Goal: Transaction & Acquisition: Purchase product/service

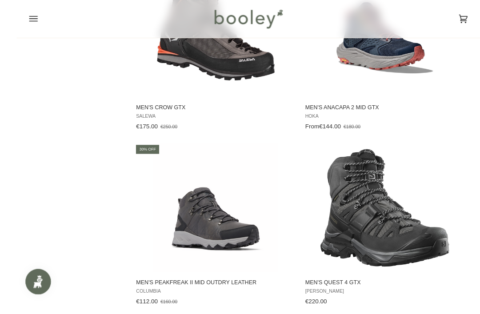
scroll to position [1473, 0]
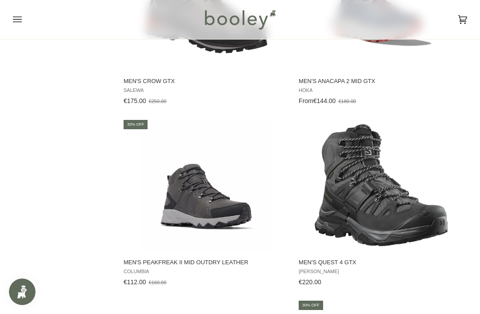
click at [416, 207] on img "Men's Quest 4 GTX" at bounding box center [380, 185] width 133 height 133
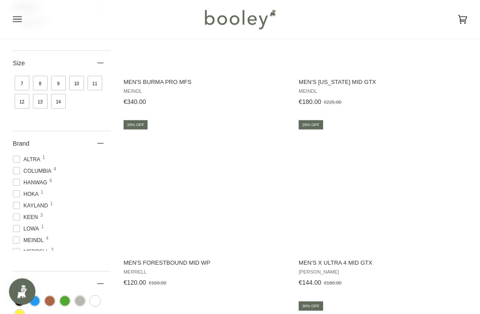
scroll to position [206, 0]
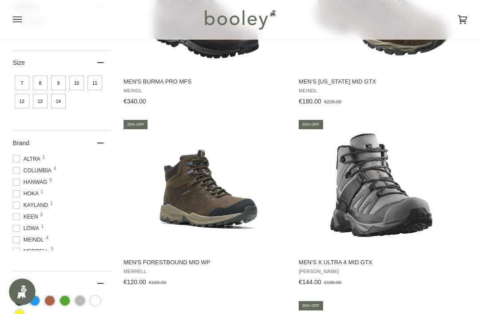
click at [402, 209] on img "Men's X Ultra 4 Mid GTX" at bounding box center [380, 185] width 133 height 133
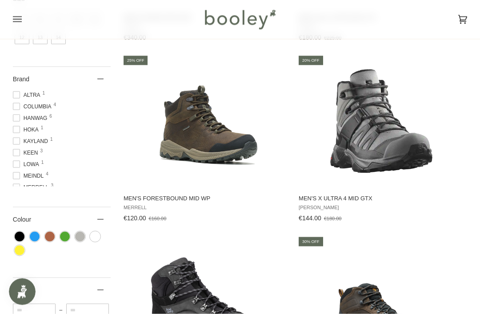
scroll to position [271, 0]
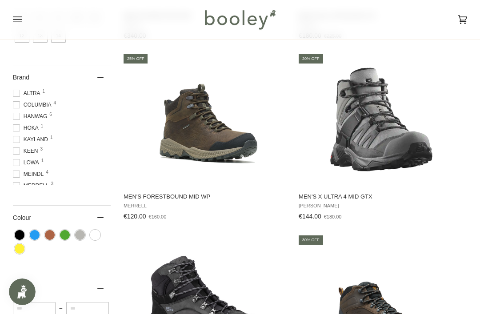
click at [384, 145] on img "Men's X Ultra 4 Mid GTX" at bounding box center [380, 119] width 133 height 133
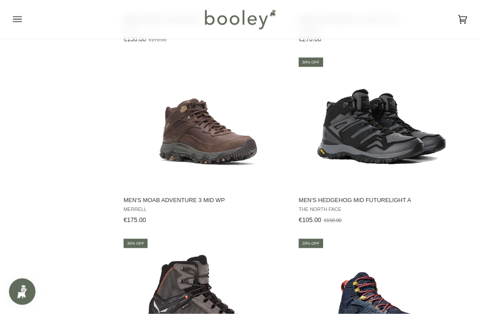
scroll to position [1178, 0]
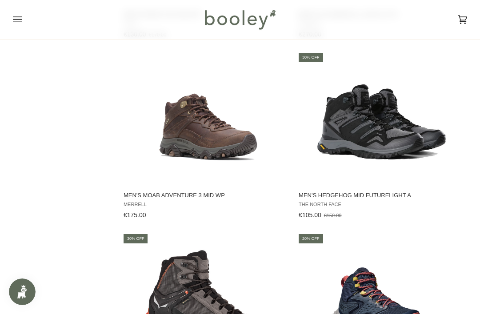
click at [382, 130] on img "Men's Hedgehog Mid FutureLight A" at bounding box center [380, 118] width 133 height 133
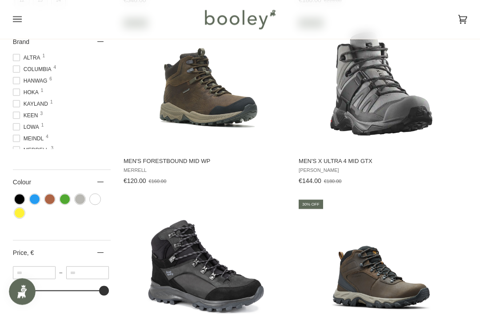
scroll to position [307, 0]
click at [387, 95] on img "Men's X Ultra 4 Mid GTX" at bounding box center [380, 83] width 133 height 133
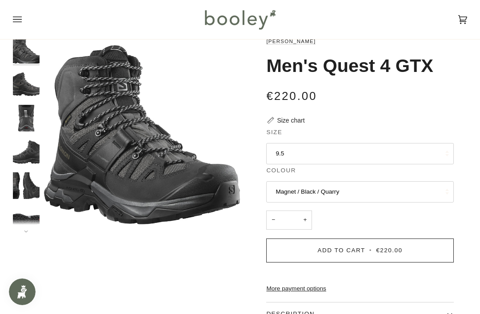
click at [19, 178] on img "Salomon Men's Quest 4 GTX Magnet / Black / Quarry - Booley Galway" at bounding box center [26, 185] width 27 height 27
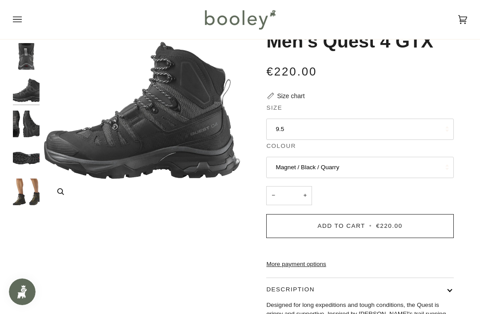
scroll to position [37, 0]
click at [28, 154] on img "Salomon Men's Quest 4 GTX Olive Night / Peat / Safari - Booley Galway" at bounding box center [26, 158] width 27 height 27
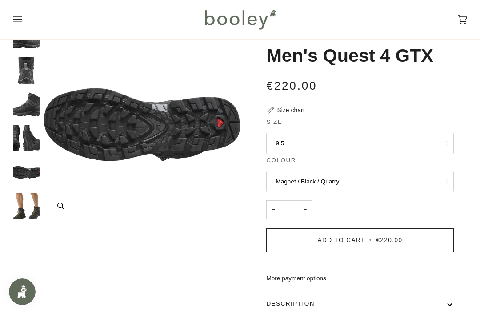
scroll to position [31, 0]
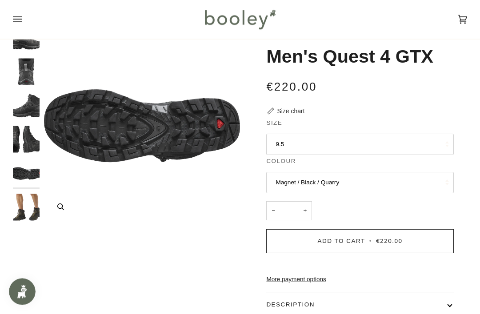
click at [104, 107] on img "Salomon Men's Quest 4 GTX Olive Night / Peat / Safari - Booley Galway" at bounding box center [142, 126] width 196 height 196
click at [35, 208] on img "Salomon Men's Quest 4 GTX Olive Night / Peat / Safari - Booley Galway" at bounding box center [26, 207] width 27 height 27
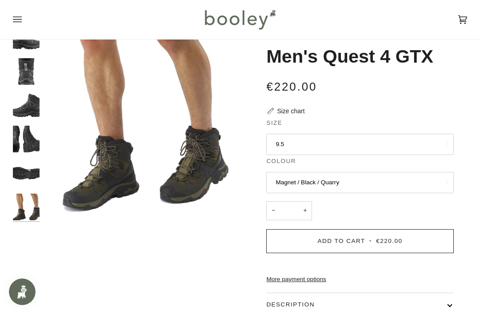
click at [32, 163] on img "Salomon Men's Quest 4 GTX Olive Night / Peat / Safari - Booley Galway" at bounding box center [26, 173] width 27 height 27
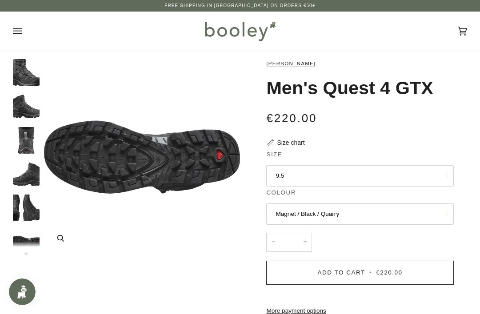
scroll to position [0, 0]
click at [194, 155] on img "Salomon Men's Quest 4 GTX Olive Night / Peat / Safari - Booley Galway" at bounding box center [142, 157] width 196 height 196
click at [24, 77] on img "Salomon Men's Quest 4 GTX Magnet / Black / Quarry - Booley Galway" at bounding box center [26, 72] width 27 height 27
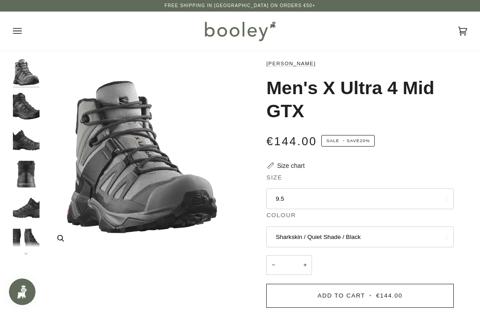
click at [155, 210] on img "Salomon Men's X Ultra 4 Mid GTX Sharkskin / Quiet Shade / Black - Booley Galway" at bounding box center [142, 157] width 196 height 196
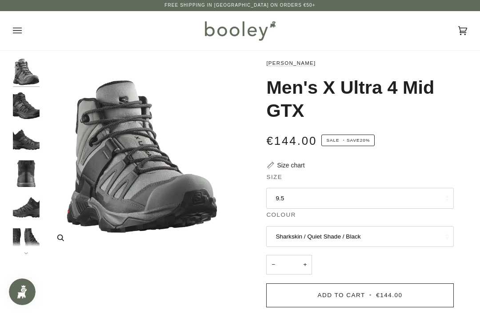
scroll to position [6, 0]
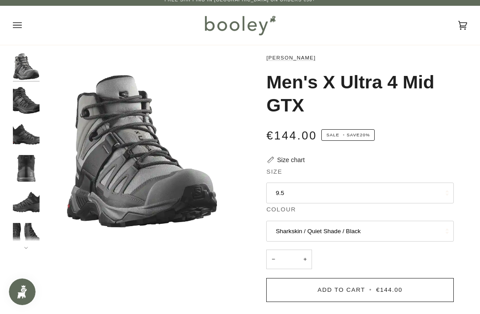
click at [25, 202] on img "Salomon Men's X Ultra 4 Mid GTX Black / Magnet / Pearl Blue - Booley Galway" at bounding box center [26, 202] width 27 height 27
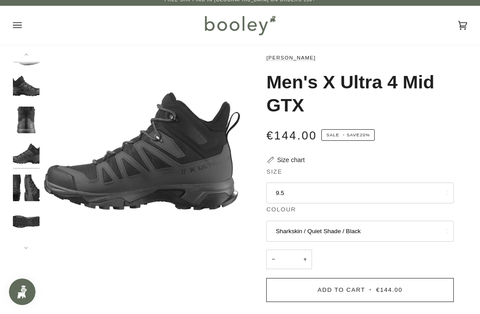
click at [26, 187] on img "Salomon Men's X Ultra 4 Mid GTX Black / Magnet / Pearl Blue - Booley Galway" at bounding box center [26, 187] width 27 height 27
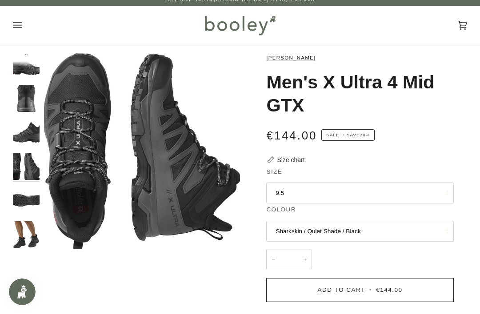
scroll to position [71, 0]
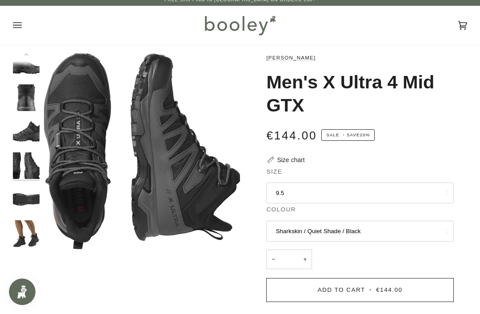
click at [354, 195] on button "9.5" at bounding box center [359, 192] width 187 height 21
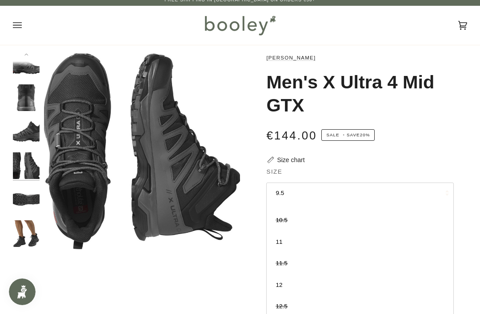
scroll to position [101, 0]
click at [284, 242] on link "11" at bounding box center [359, 241] width 186 height 21
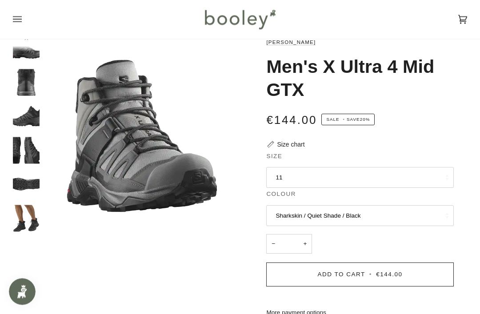
scroll to position [27, 0]
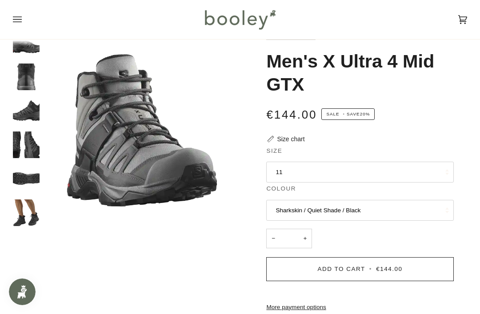
click at [36, 107] on img "Salomon Men's X Ultra 4 Mid GTX Black / Magnet / Pearl Blue - Booley Galway" at bounding box center [26, 110] width 27 height 27
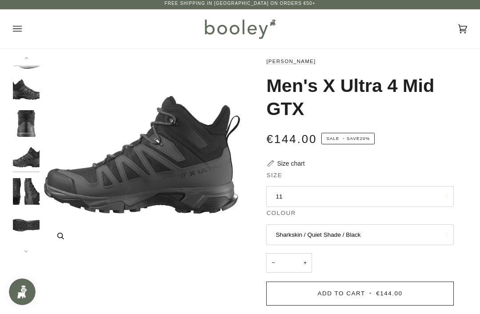
scroll to position [4, 0]
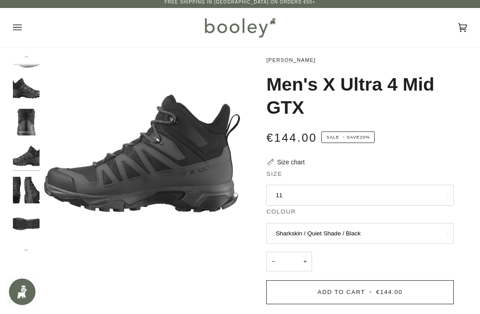
click at [35, 120] on img "Salomon Men's X Ultra 4 Mid GTX Black / Magnet / Pearl Blue - Booley Galway" at bounding box center [26, 122] width 27 height 27
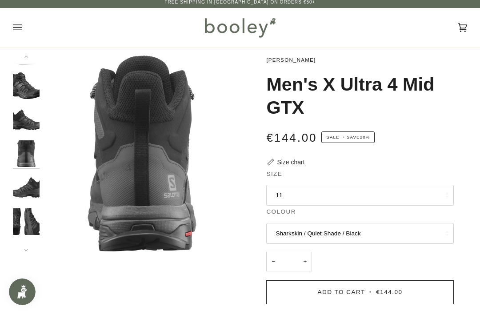
scroll to position [15, 0]
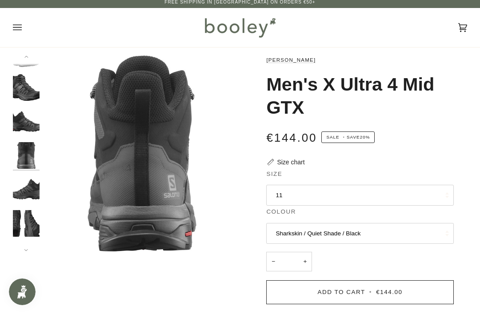
click at [34, 191] on img "Salomon Men's X Ultra 4 Mid GTX Black / Magnet / Pearl Blue - Booley Galway" at bounding box center [26, 189] width 27 height 27
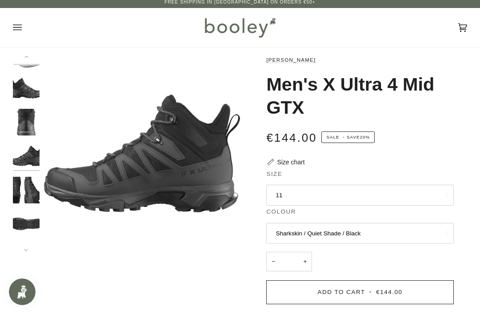
click at [22, 180] on img "Salomon Men's X Ultra 4 Mid GTX Black / Magnet / Pearl Blue - Booley Galway" at bounding box center [26, 190] width 27 height 27
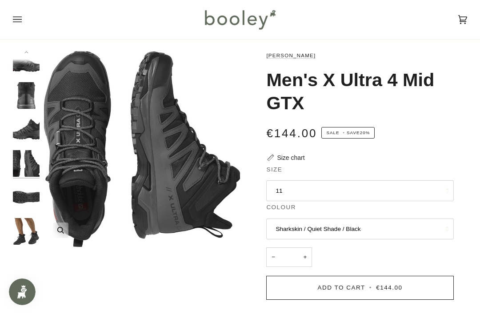
scroll to position [0, 0]
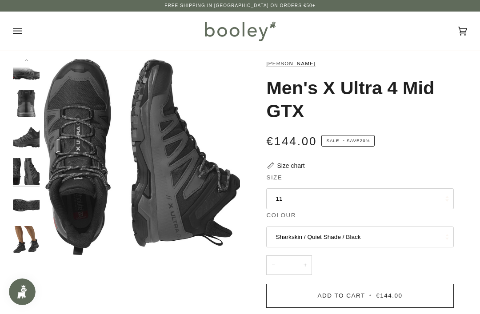
click at [30, 90] on img "Salomon Men's X Ultra 4 Mid GTX Black / Magnet / Pearl Blue - Booley Galway" at bounding box center [26, 103] width 27 height 27
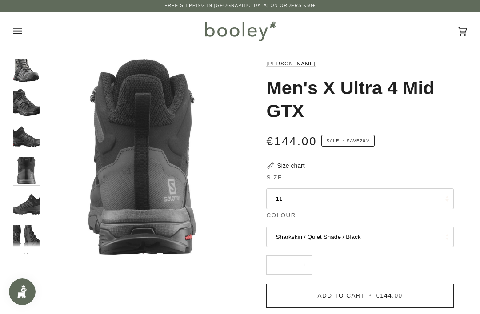
click at [34, 79] on img "Salomon Men's X Ultra 4 Mid GTX Sharkskin / Quiet Shade / Black - Booley Galway" at bounding box center [26, 69] width 27 height 27
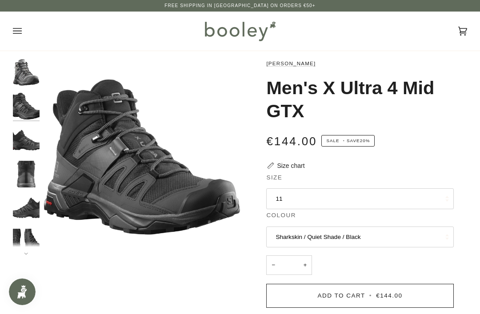
click at [401, 161] on div "Salomon Men's X Ultra 4 Mid GTX €144.00 Sale • Save 20% Size chart Size 11 8 8.5" at bounding box center [354, 284] width 200 height 451
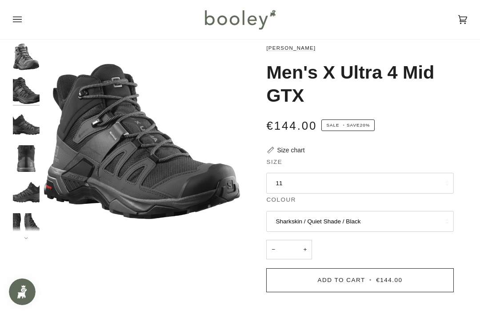
click at [400, 186] on button "11" at bounding box center [359, 183] width 187 height 21
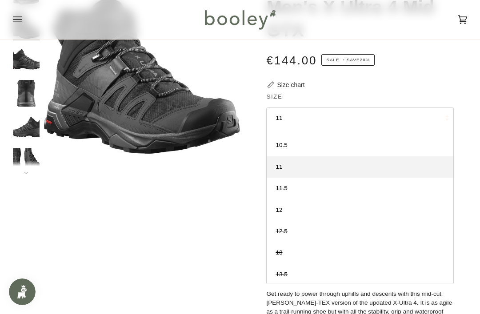
scroll to position [82, 0]
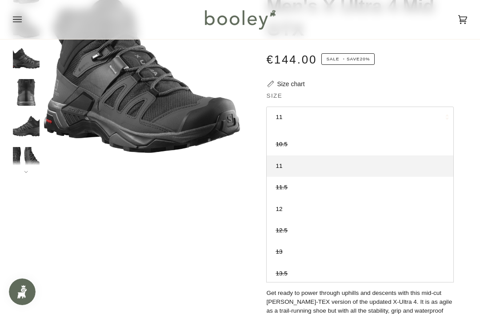
click at [166, 256] on div "Zoom" at bounding box center [240, 202] width 454 height 451
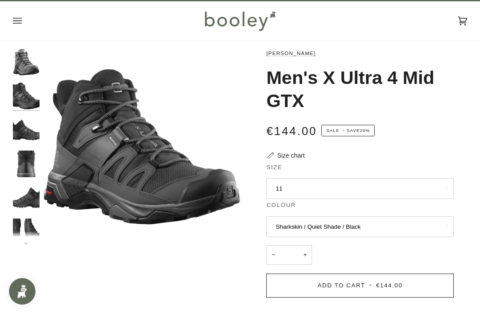
click at [354, 182] on button "11" at bounding box center [359, 188] width 187 height 21
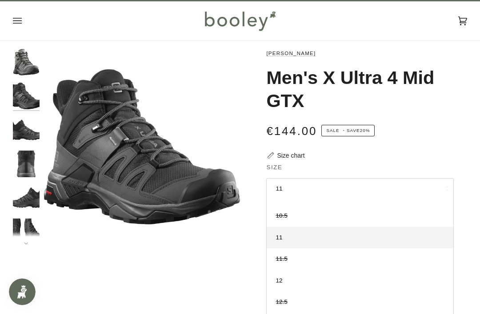
click at [325, 235] on link "11" at bounding box center [359, 237] width 186 height 21
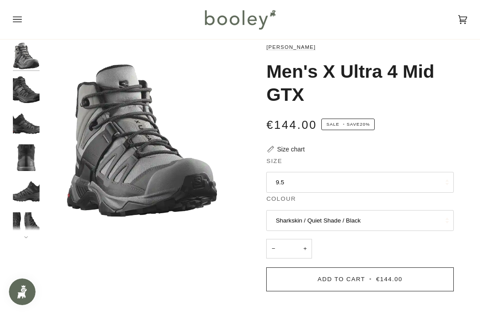
scroll to position [19, 0]
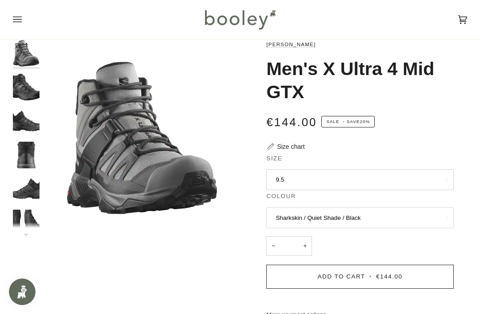
click at [346, 186] on button "9.5" at bounding box center [359, 179] width 187 height 21
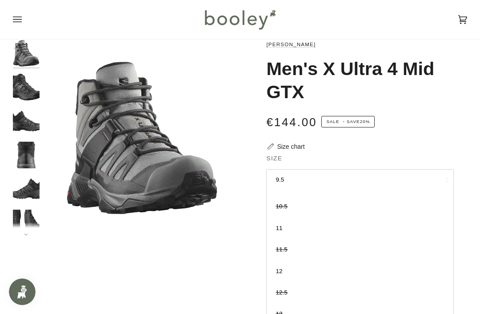
scroll to position [101, 0]
click at [283, 233] on link "11" at bounding box center [359, 228] width 186 height 21
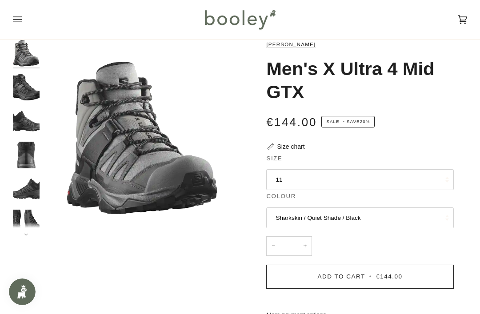
click at [174, 272] on div "Zoom" at bounding box center [240, 265] width 454 height 451
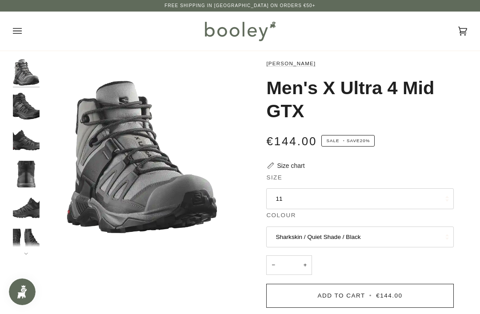
click at [319, 199] on button "11" at bounding box center [359, 198] width 187 height 21
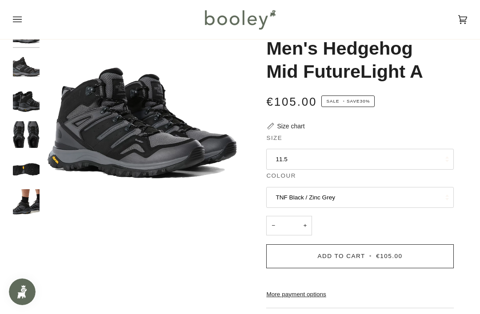
scroll to position [40, 0]
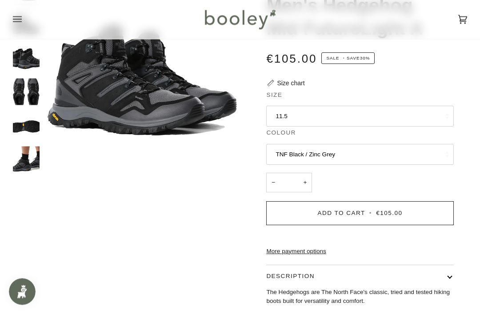
click at [358, 118] on button "11.5" at bounding box center [359, 116] width 187 height 21
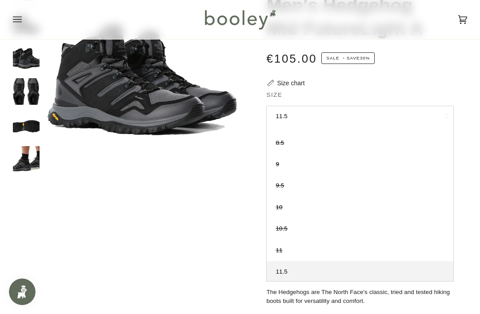
scroll to position [58, 0]
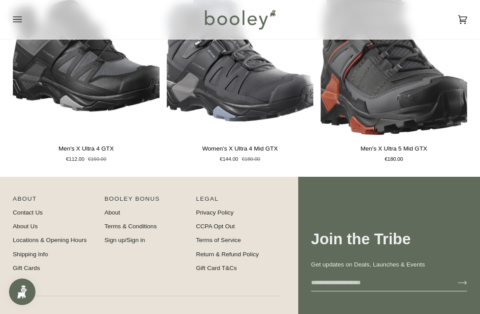
scroll to position [585, 0]
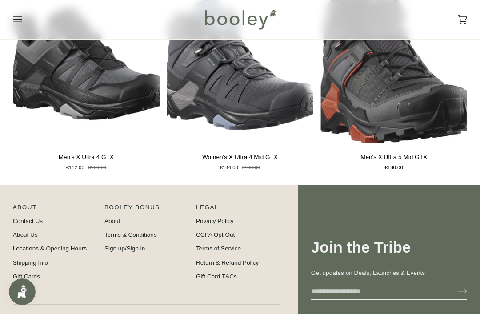
click at [367, 81] on img "Men's X Ultra 5 Mid GTX" at bounding box center [393, 64] width 147 height 163
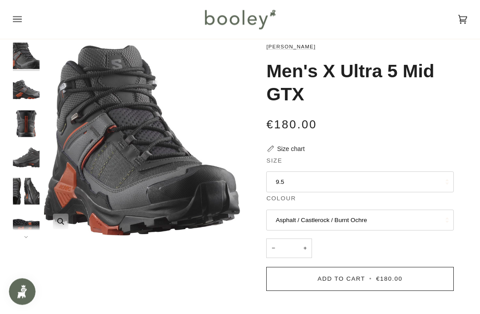
scroll to position [17, 0]
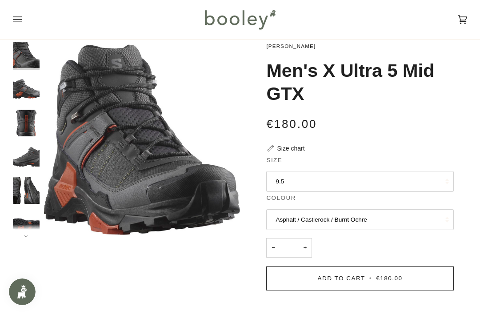
click at [32, 81] on img "Salomon Men's X Ultra 5 Mid GTX Asphalt / Castlerock / Burnt Ochre - Booley Gal…" at bounding box center [26, 88] width 27 height 27
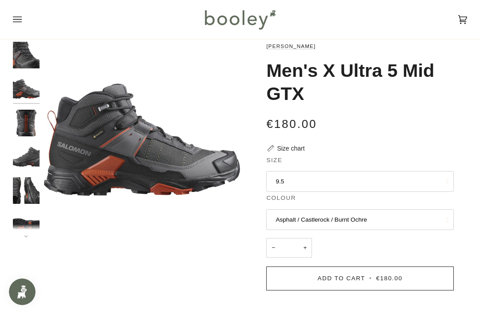
click at [29, 182] on img "Salomon Men's X Ultra 5 Mid GTX Asphalt / Castlerock / Burnt Ochre - Booley Gal…" at bounding box center [26, 190] width 27 height 27
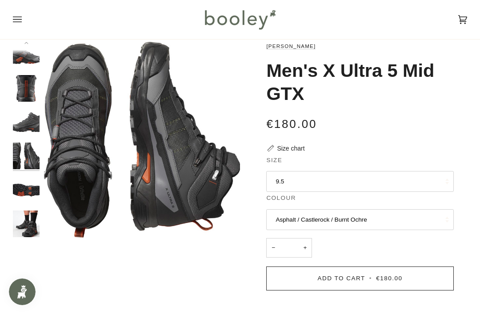
scroll to position [37, 0]
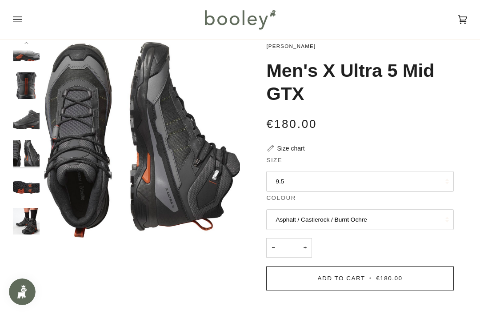
click at [30, 187] on img "Salomon Men's X Ultra 5 Mid GTX Asphalt / Castlerock / Burnt Ochre - Booley Gal…" at bounding box center [26, 187] width 27 height 27
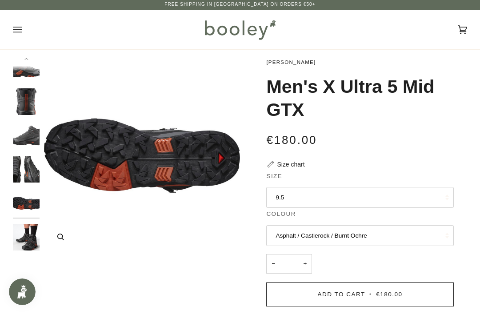
scroll to position [0, 0]
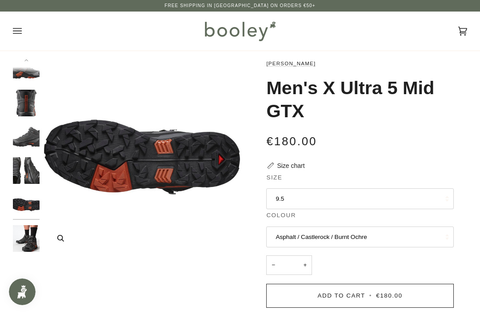
click at [207, 169] on img "Salomon Men's X Ultra 5 Mid GTX Asphalt / Castlerock / Burnt Ochre - Booley Gal…" at bounding box center [142, 157] width 196 height 196
click at [33, 98] on img "Salomon Men's X Ultra 5 Mid GTX Asphalt / Castlerock / Burnt Ochre - Booley Gal…" at bounding box center [26, 103] width 27 height 27
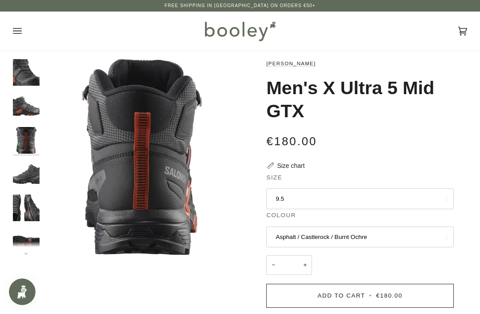
click at [32, 77] on img "Salomon Men's X Ultra 5 Mid GTX Asphalt / Castlerock / Burnt Ochre - Booley Gal…" at bounding box center [26, 72] width 27 height 27
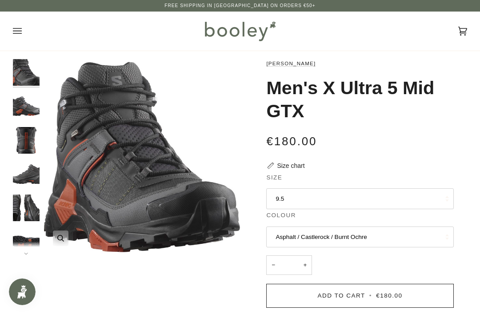
click at [59, 240] on icon "Salomon Men's X Ultra 5 Mid GTX Asphalt / Castlerock / Burnt Ochre - Booley Gal…" at bounding box center [60, 238] width 7 height 7
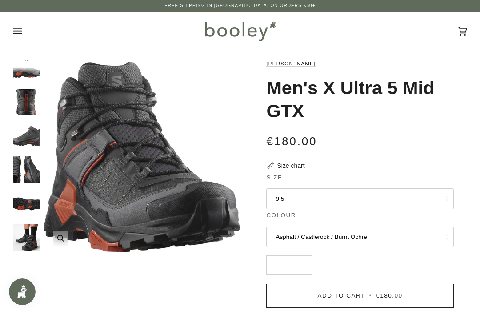
scroll to position [37, 0]
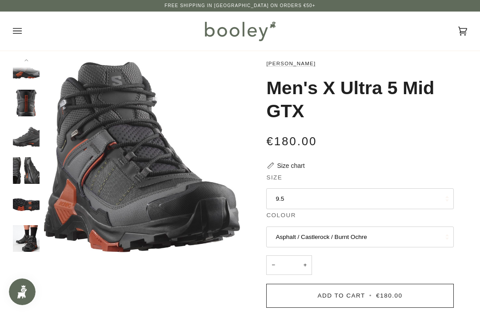
click at [27, 202] on img "Salomon Men's X Ultra 5 Mid GTX Asphalt / Castlerock / Burnt Ochre - Booley Gal…" at bounding box center [26, 204] width 27 height 27
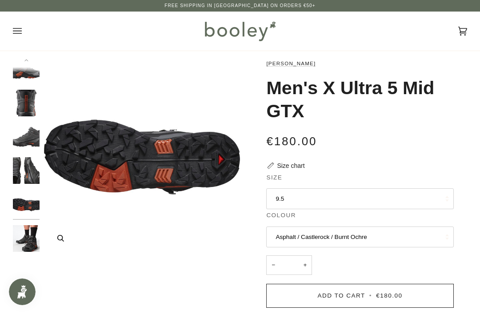
click at [59, 241] on icon "Salomon Men's X Ultra 5 Mid GTX Asphalt / Castlerock / Burnt Ochre - Booley Gal…" at bounding box center [60, 238] width 7 height 7
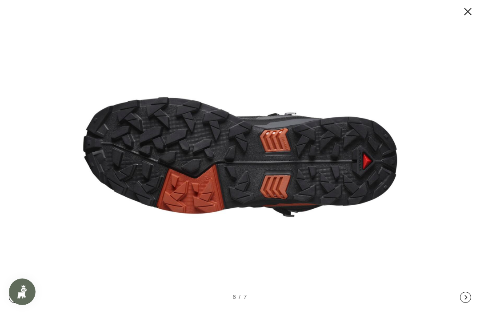
click at [467, 12] on button at bounding box center [458, 11] width 27 height 11
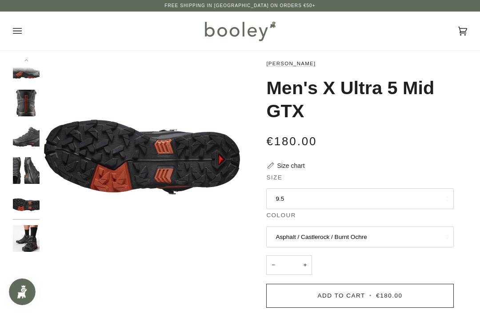
click at [30, 63] on button "Previous" at bounding box center [26, 65] width 27 height 13
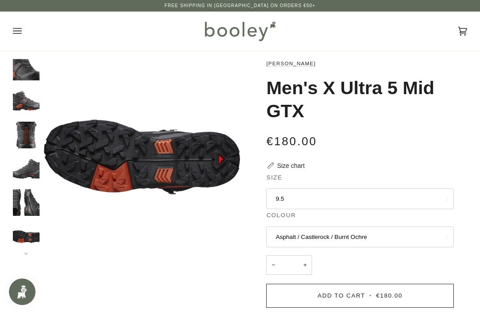
scroll to position [0, 0]
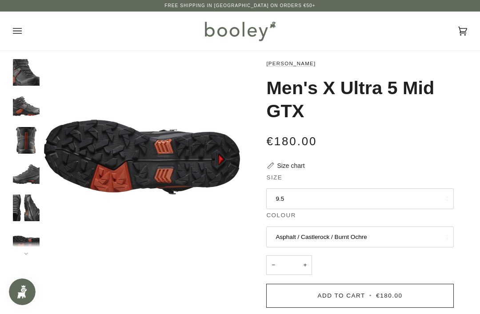
click at [32, 59] on img "Salomon Men's X Ultra 5 Mid GTX Asphalt / Castlerock / Burnt Ochre - Booley Gal…" at bounding box center [26, 72] width 27 height 27
